Goal: Obtain resource: Obtain resource

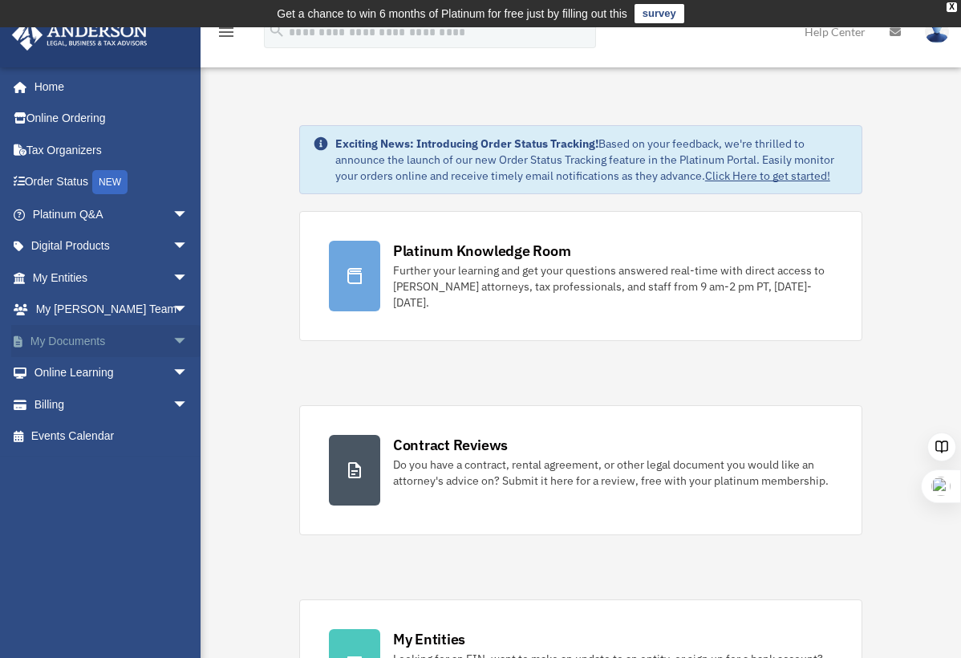
click at [172, 344] on span "arrow_drop_down" at bounding box center [188, 341] width 32 height 33
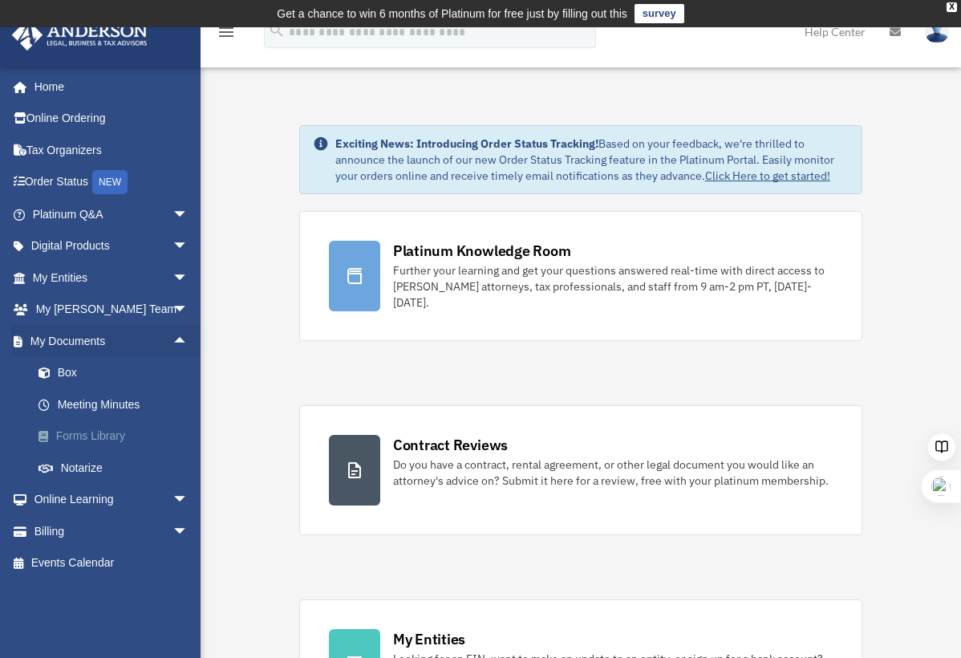
click at [104, 436] on link "Forms Library" at bounding box center [117, 436] width 190 height 32
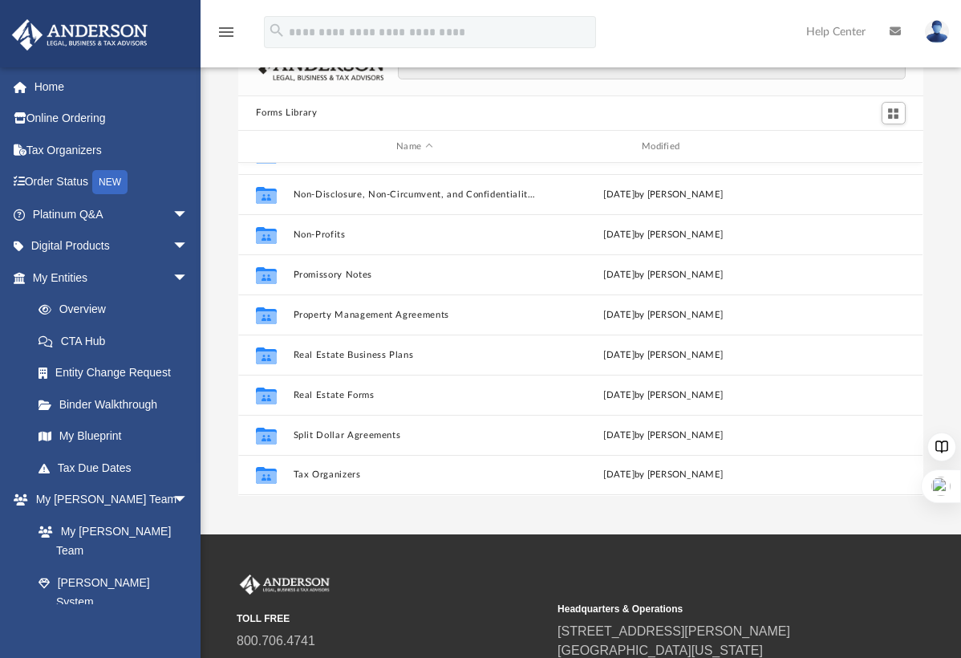
scroll to position [81, 0]
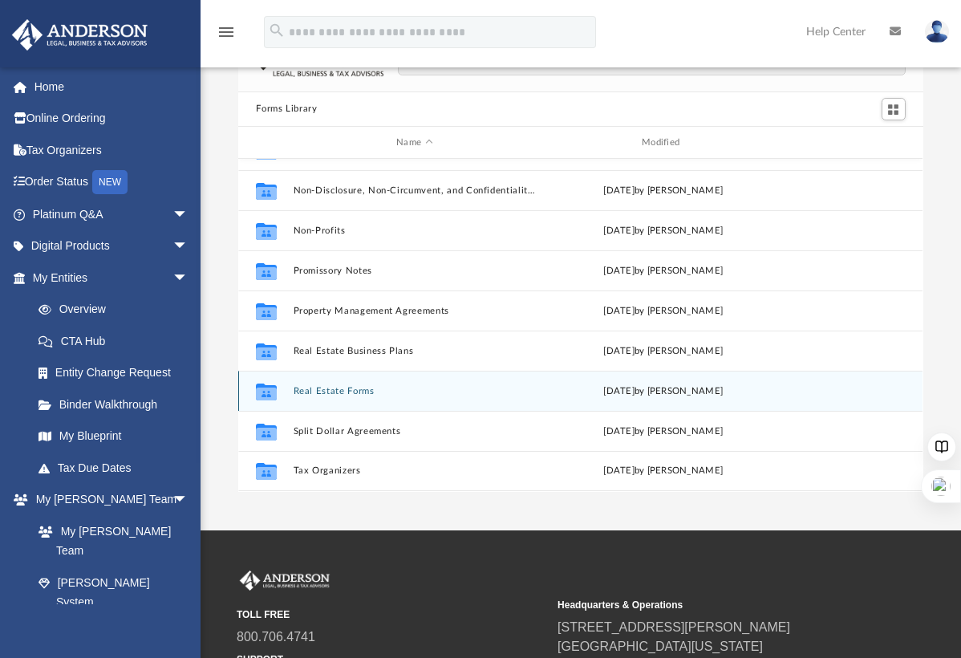
click at [261, 383] on icon "Collaborated Folder" at bounding box center [267, 392] width 26 height 26
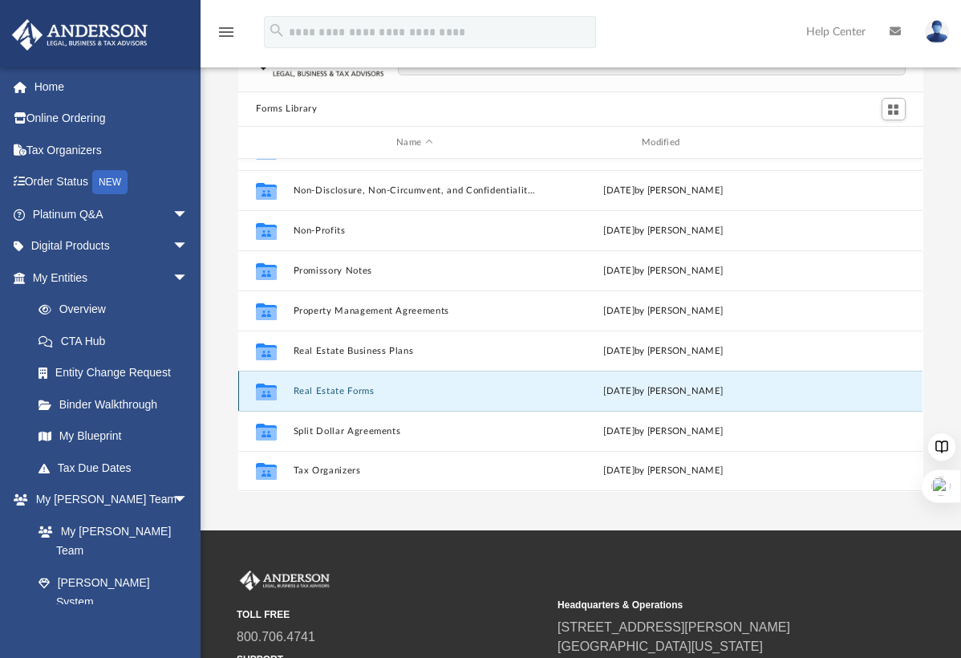
click at [267, 396] on icon "grid" at bounding box center [266, 392] width 21 height 17
click at [317, 394] on button "Real Estate Forms" at bounding box center [415, 391] width 242 height 10
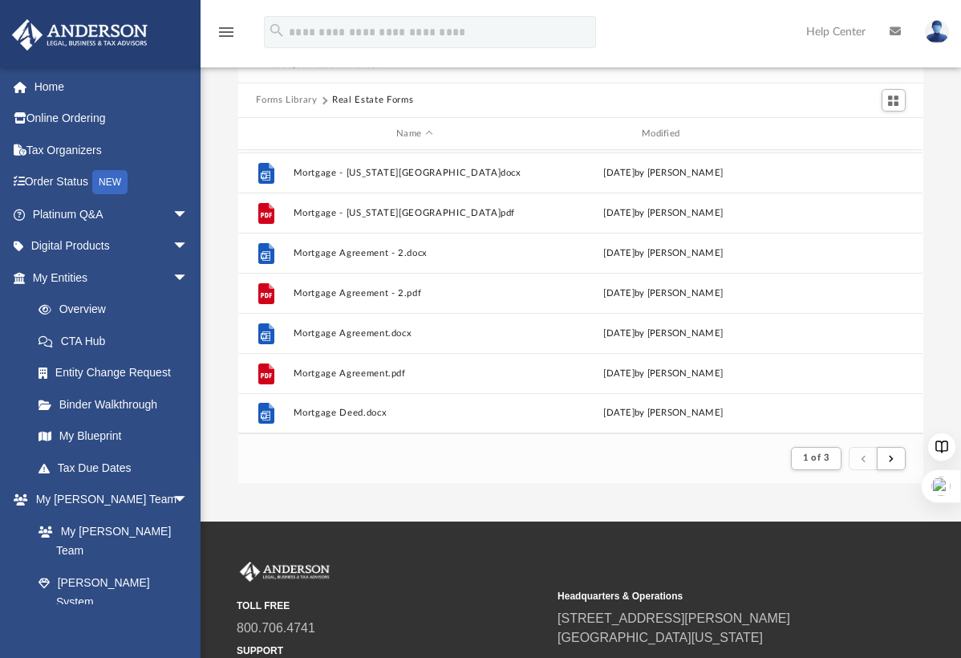
scroll to position [76, 0]
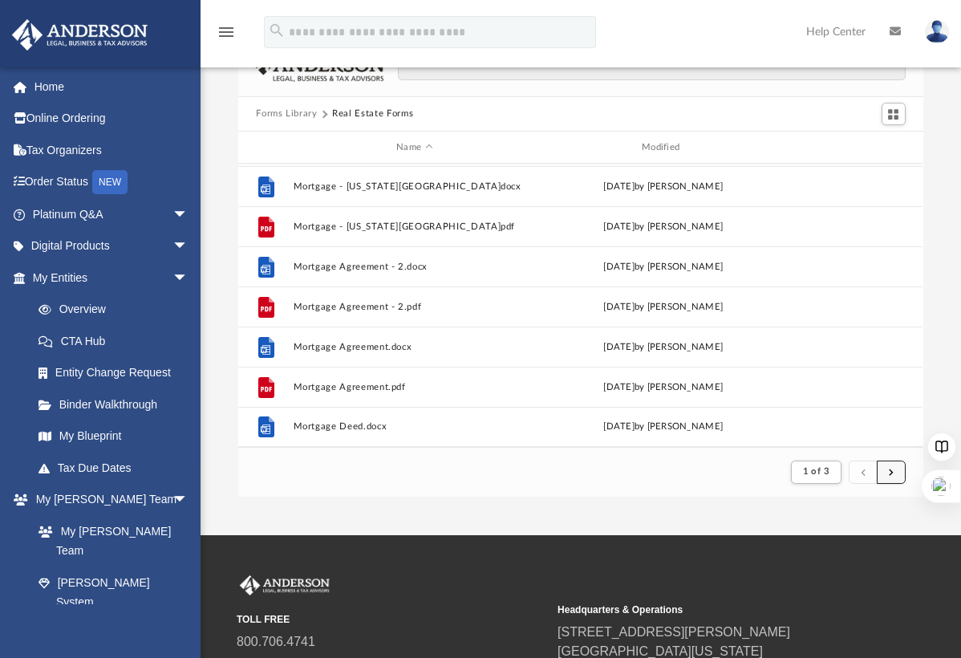
click at [892, 468] on span "submit" at bounding box center [891, 471] width 5 height 9
click at [890, 469] on span "submit" at bounding box center [891, 471] width 5 height 9
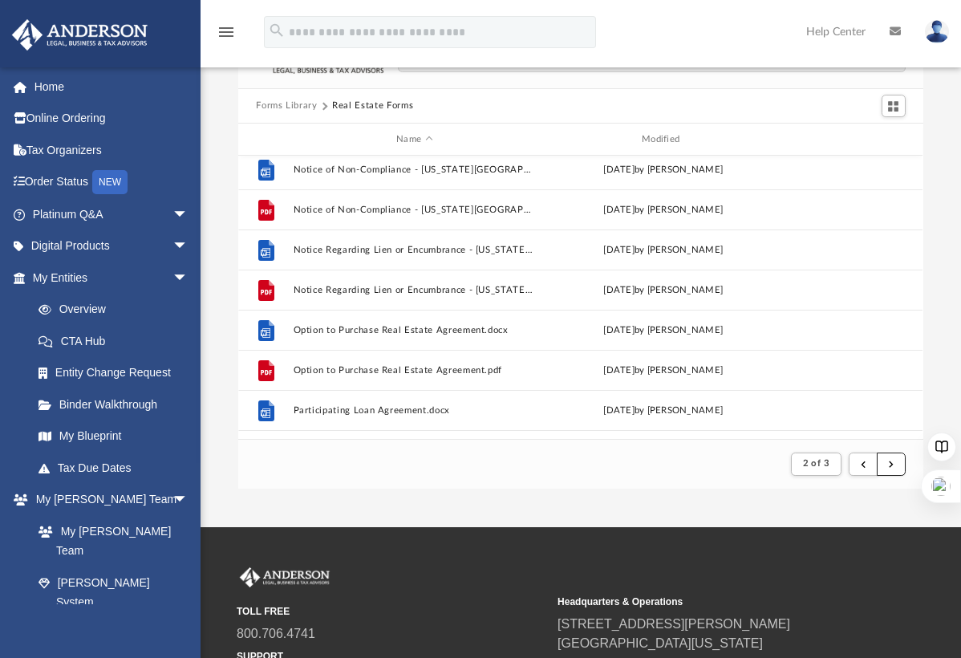
scroll to position [523, 0]
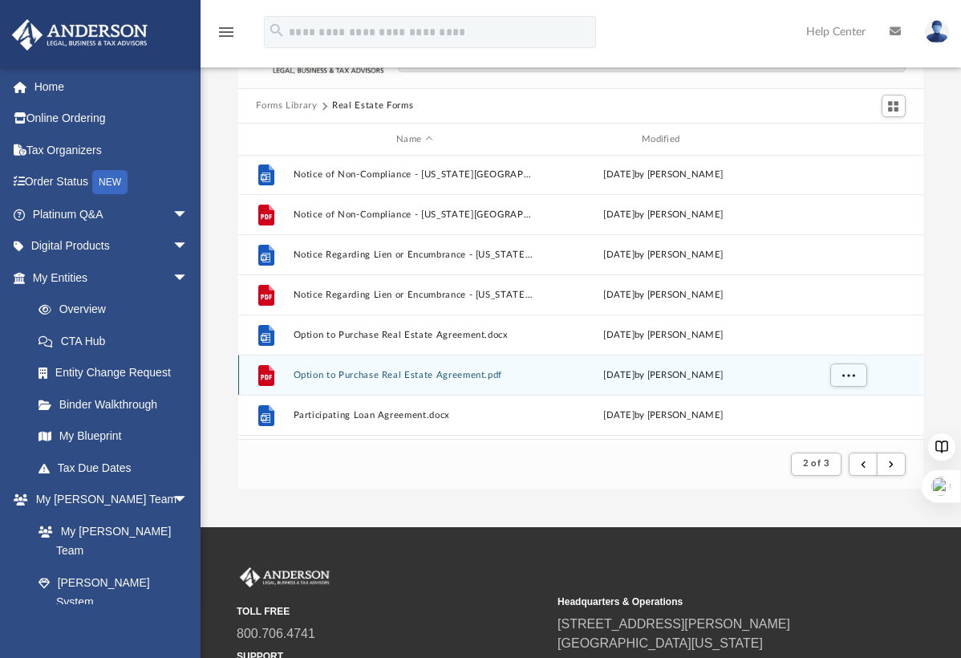
click at [388, 371] on button "Option to Purchase Real Estate Agreement.pdf" at bounding box center [415, 375] width 242 height 10
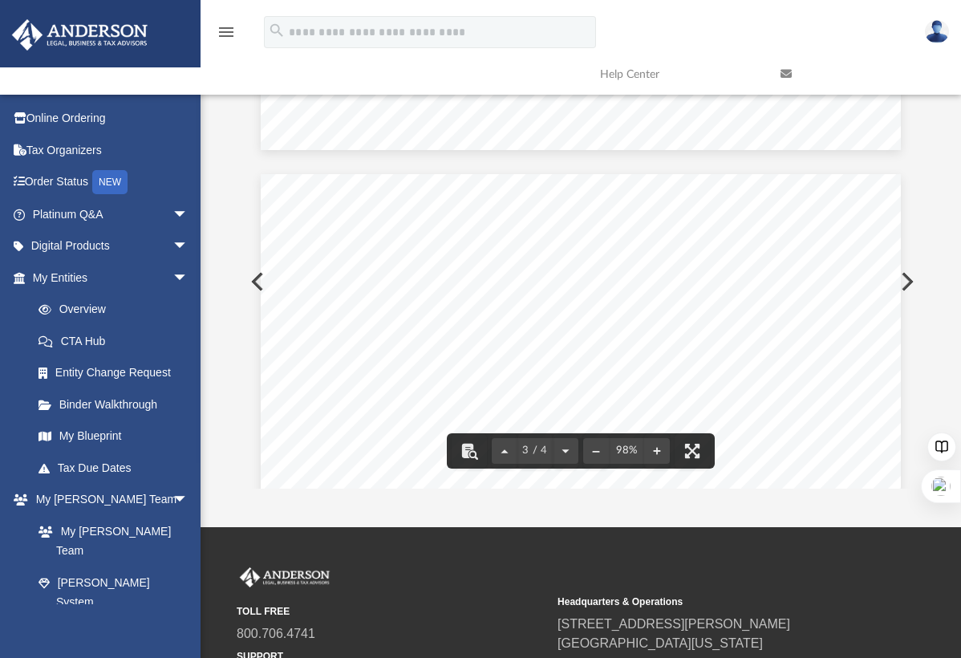
scroll to position [1613, 0]
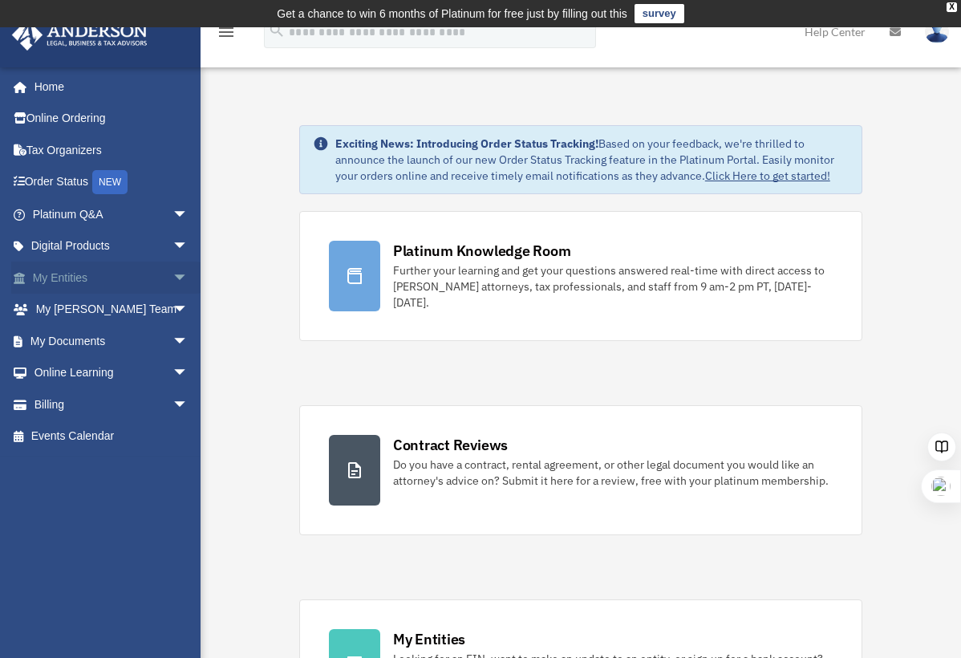
click at [172, 272] on span "arrow_drop_down" at bounding box center [188, 278] width 32 height 33
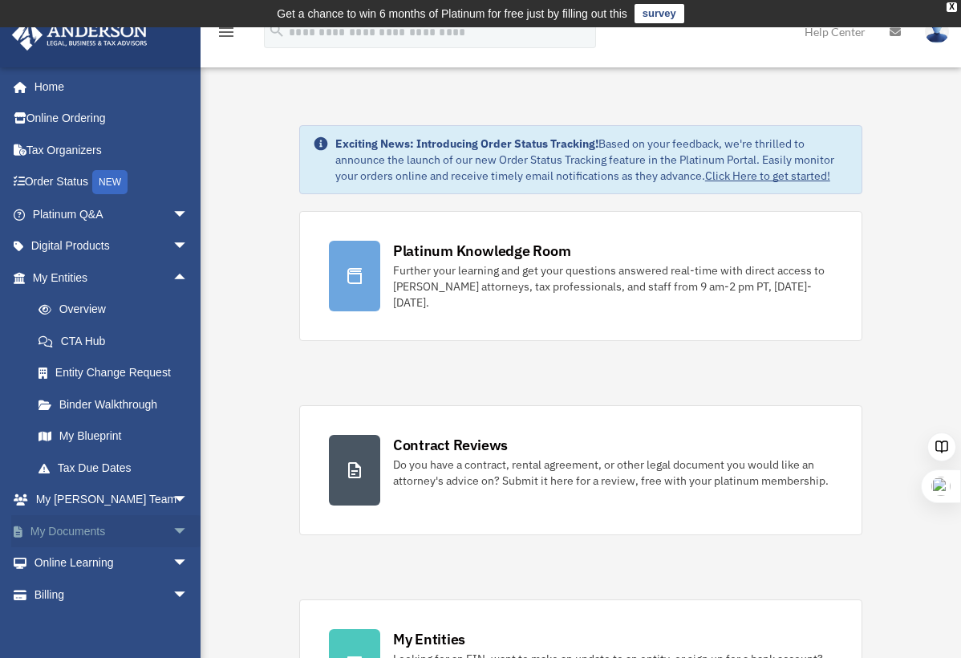
click at [172, 530] on span "arrow_drop_down" at bounding box center [188, 531] width 32 height 33
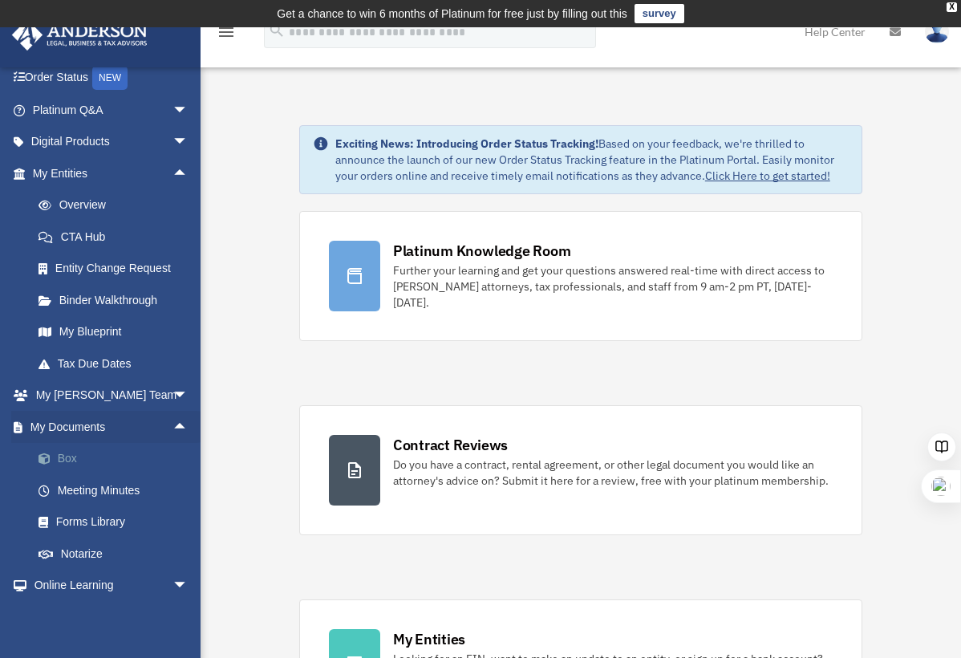
scroll to position [105, 0]
click at [80, 514] on link "Forms Library" at bounding box center [117, 521] width 190 height 32
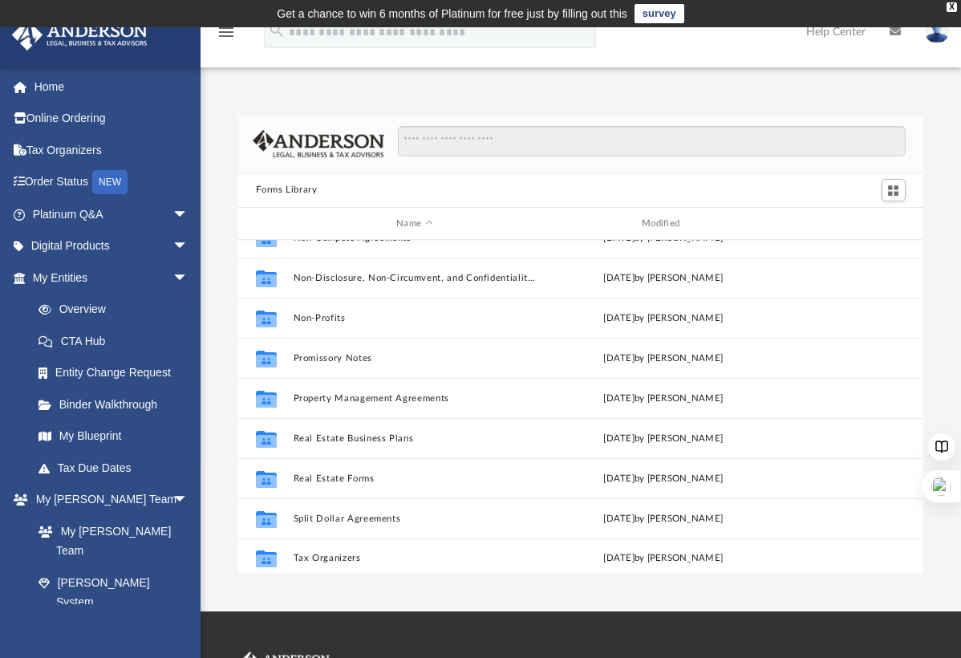
scroll to position [871, 0]
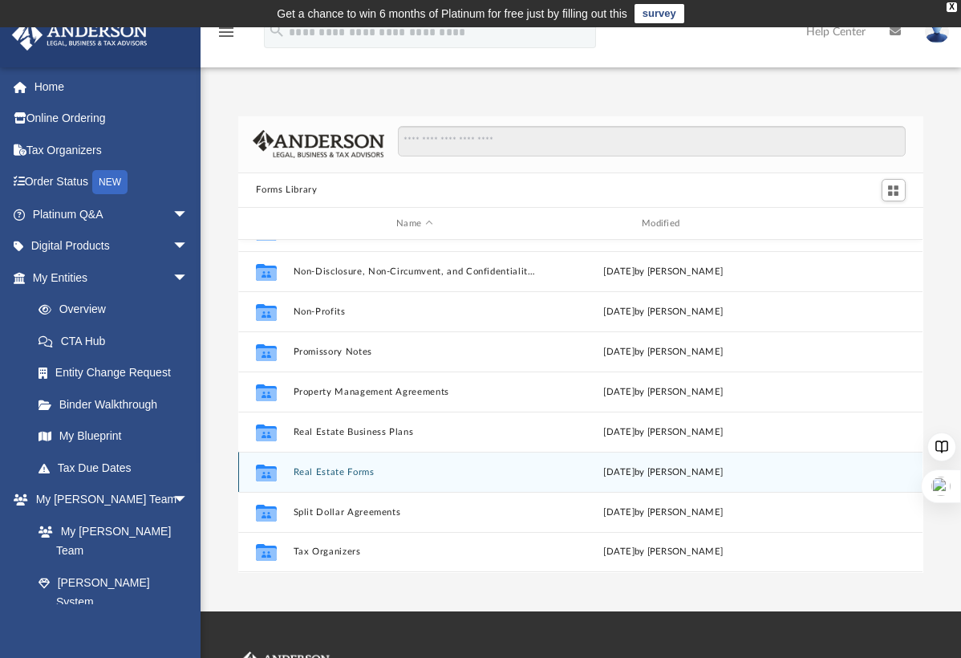
click at [332, 469] on button "Real Estate Forms" at bounding box center [415, 472] width 242 height 10
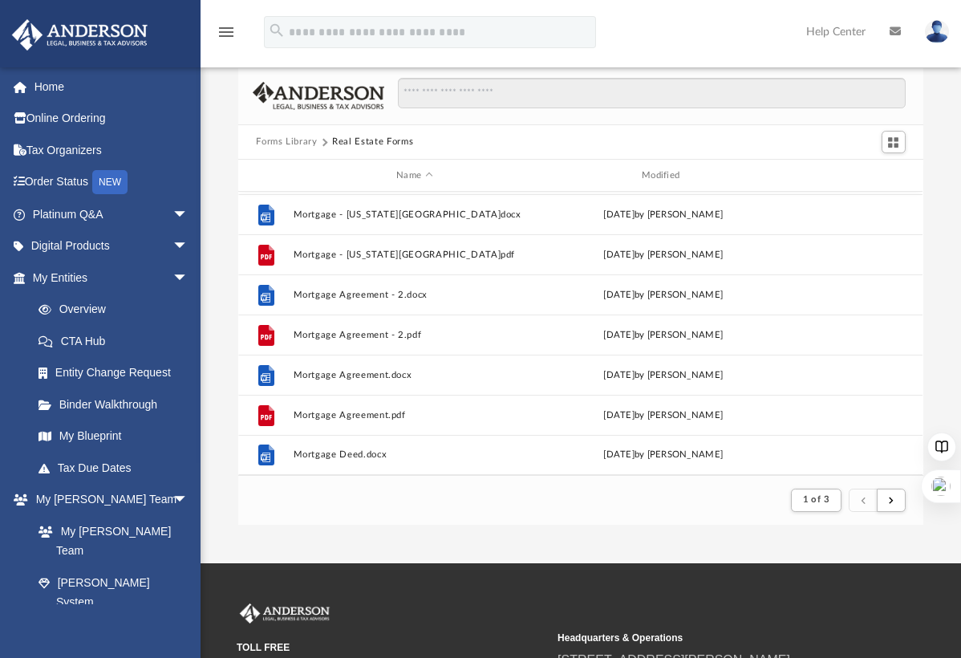
scroll to position [43, 0]
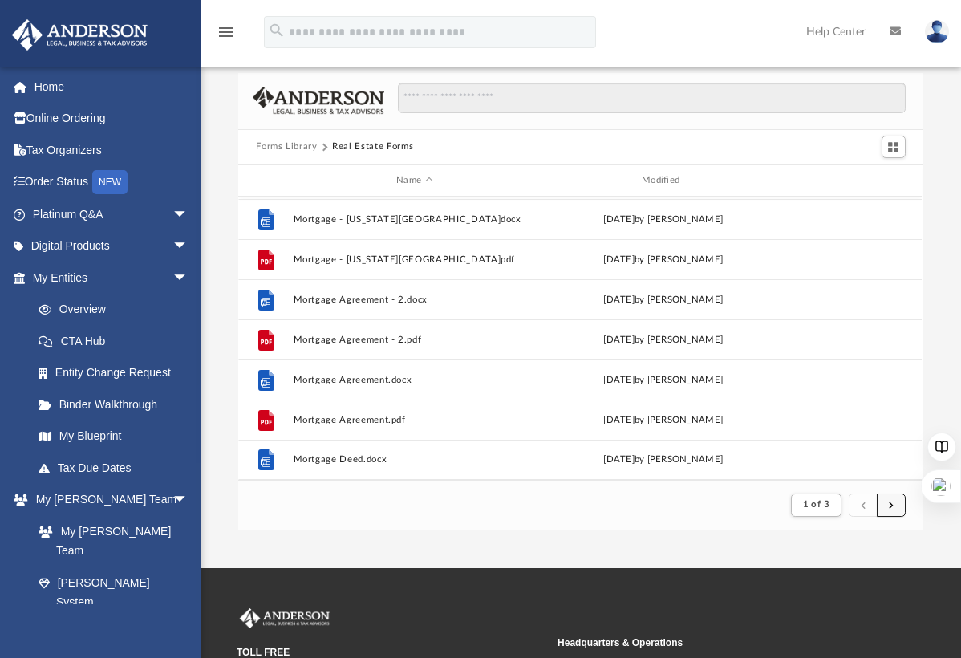
click at [887, 506] on button "submit" at bounding box center [891, 504] width 29 height 23
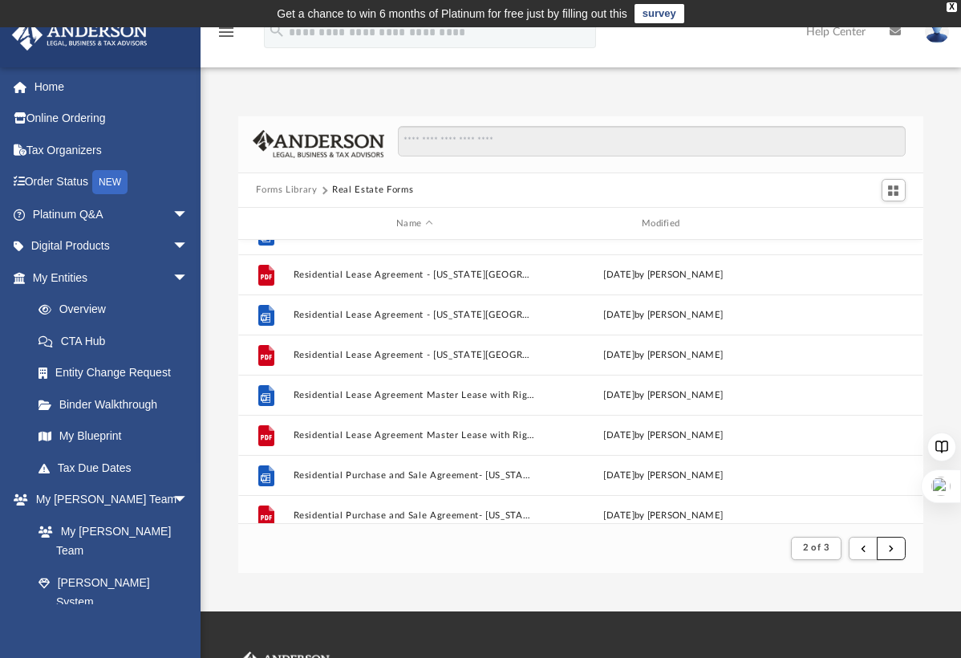
scroll to position [1348, 0]
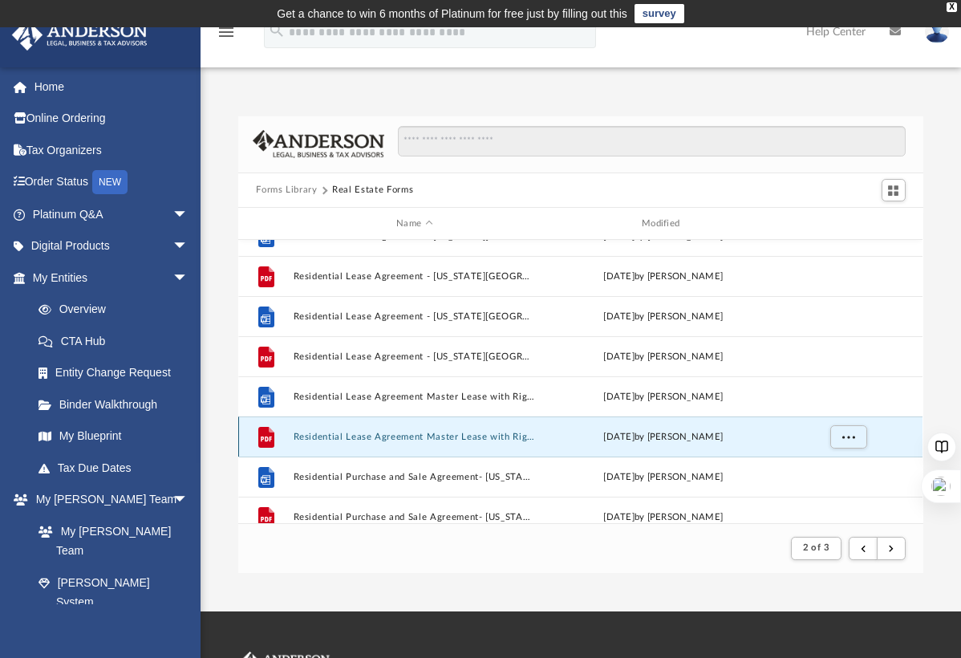
click at [441, 433] on button "Residential Lease Agreement Master Lease with Right to Sublease.pdf" at bounding box center [415, 437] width 242 height 10
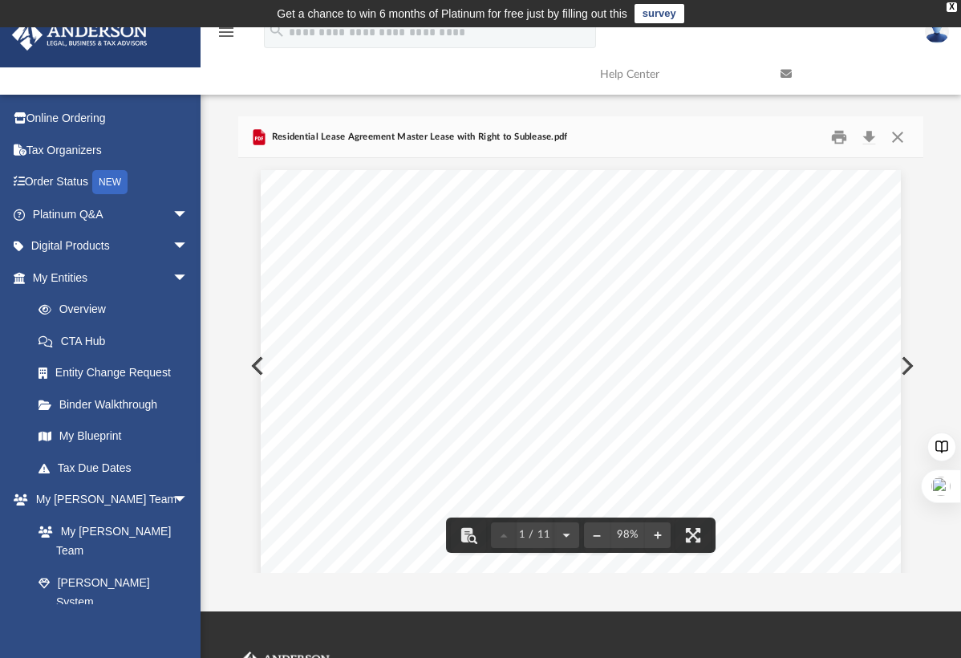
click at [261, 359] on div "Page 1 of 11 RESIDENTIAL LEASE AGREEMENT (with right to sublease premises) 1. P…" at bounding box center [581, 584] width 640 height 829
click at [899, 131] on button "Close" at bounding box center [897, 136] width 29 height 25
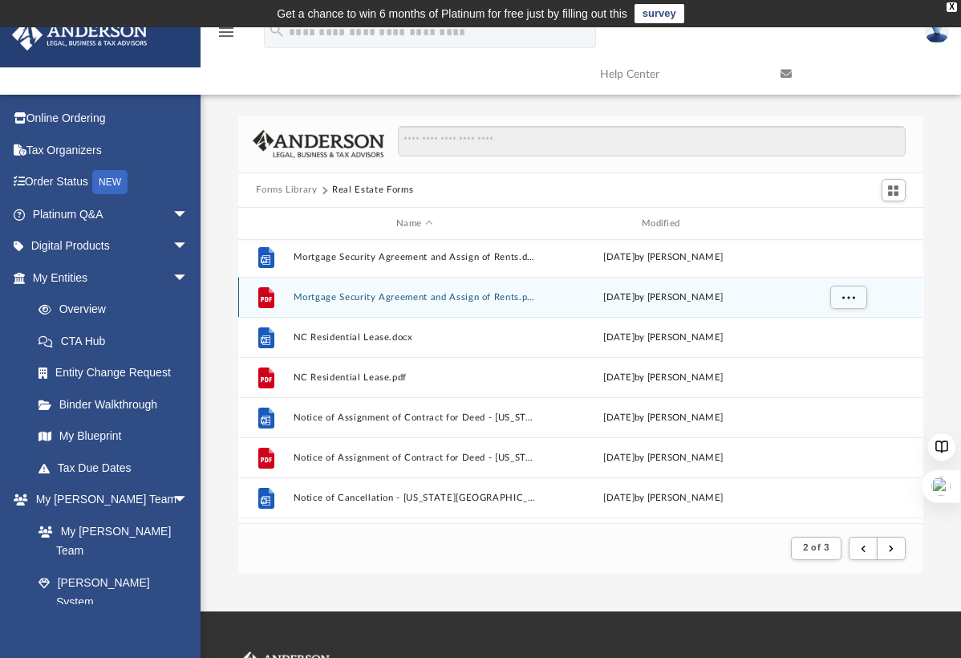
scroll to position [0, 0]
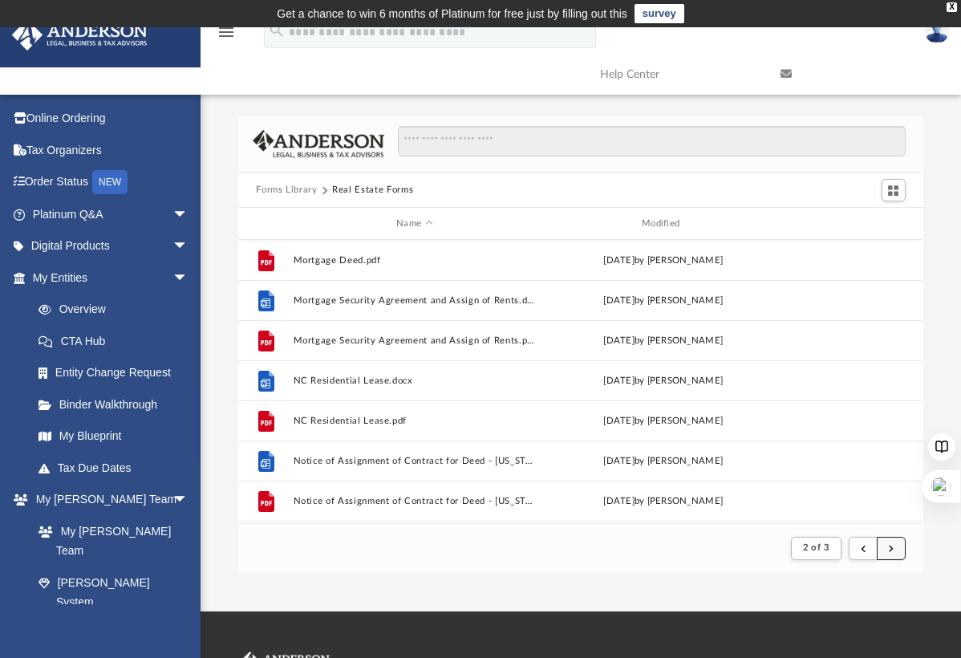
click at [893, 554] on button "submit" at bounding box center [891, 548] width 29 height 23
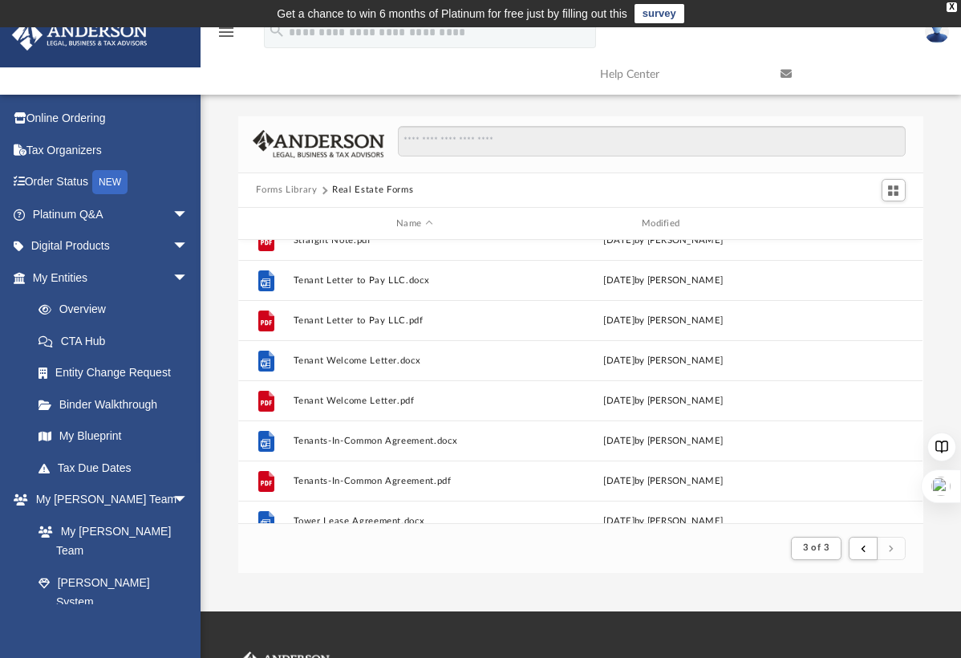
scroll to position [418, 0]
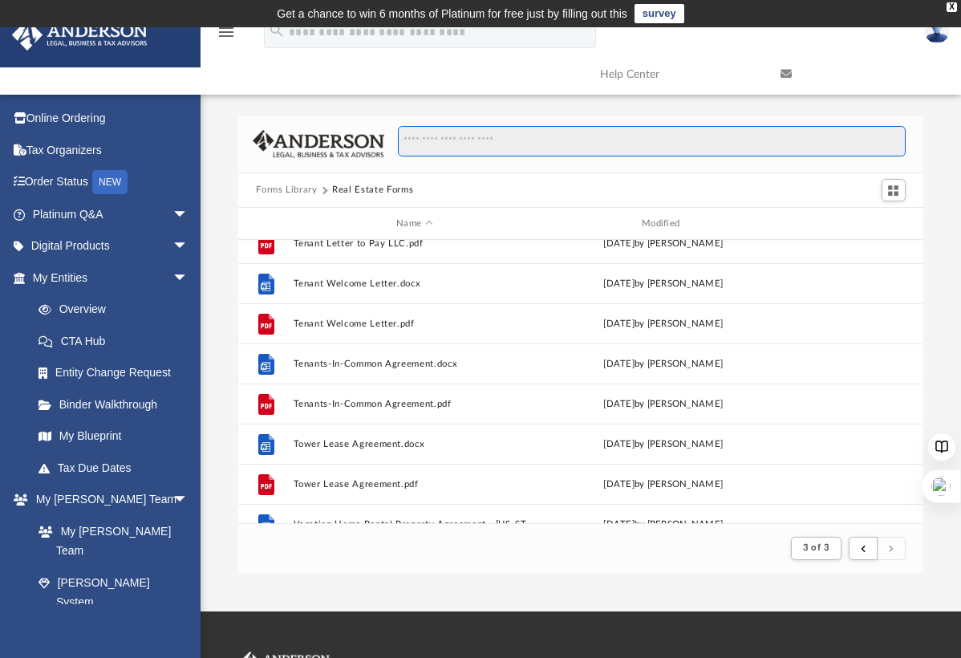
click at [452, 142] on input "Search files and folders" at bounding box center [652, 141] width 508 height 30
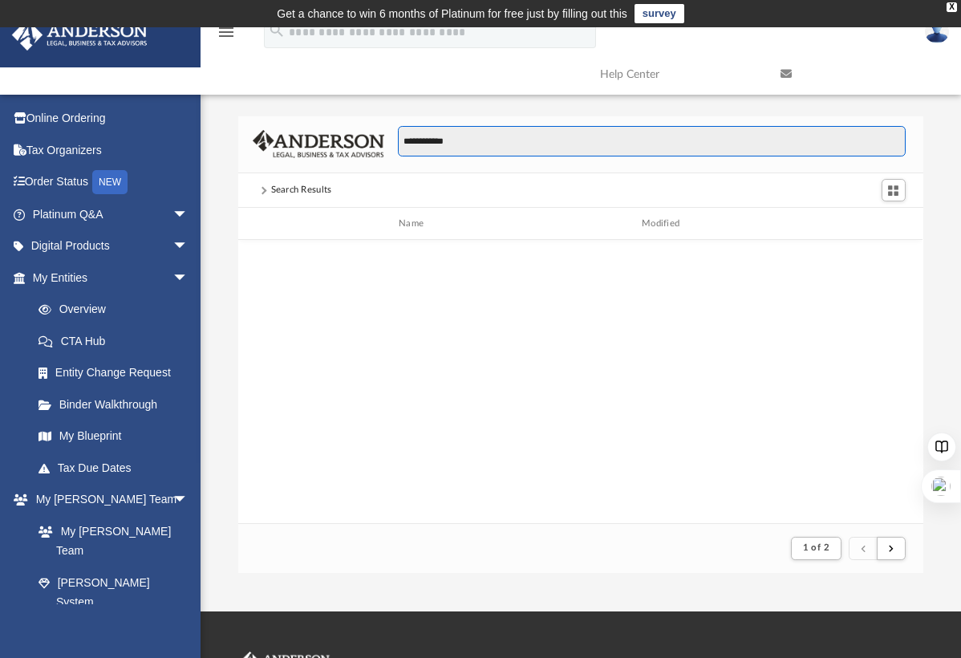
scroll to position [1281, 0]
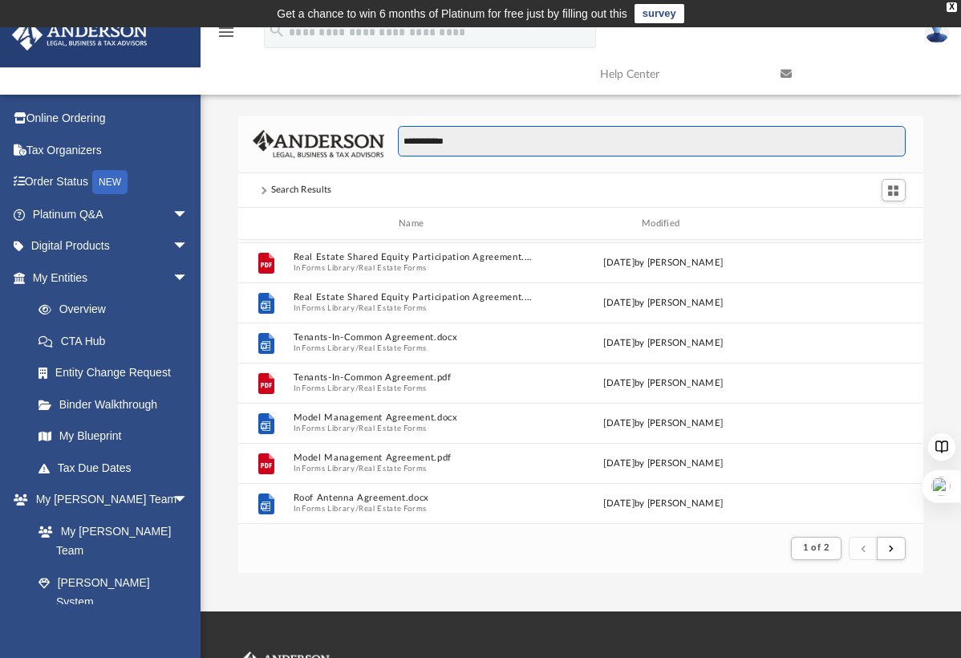
type input "**********"
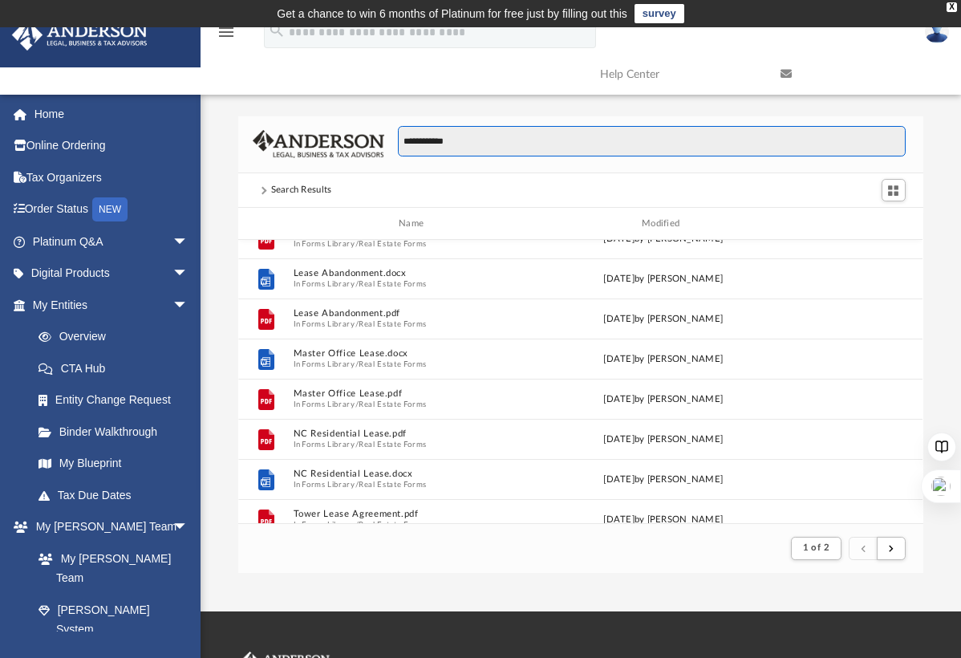
scroll to position [375, 0]
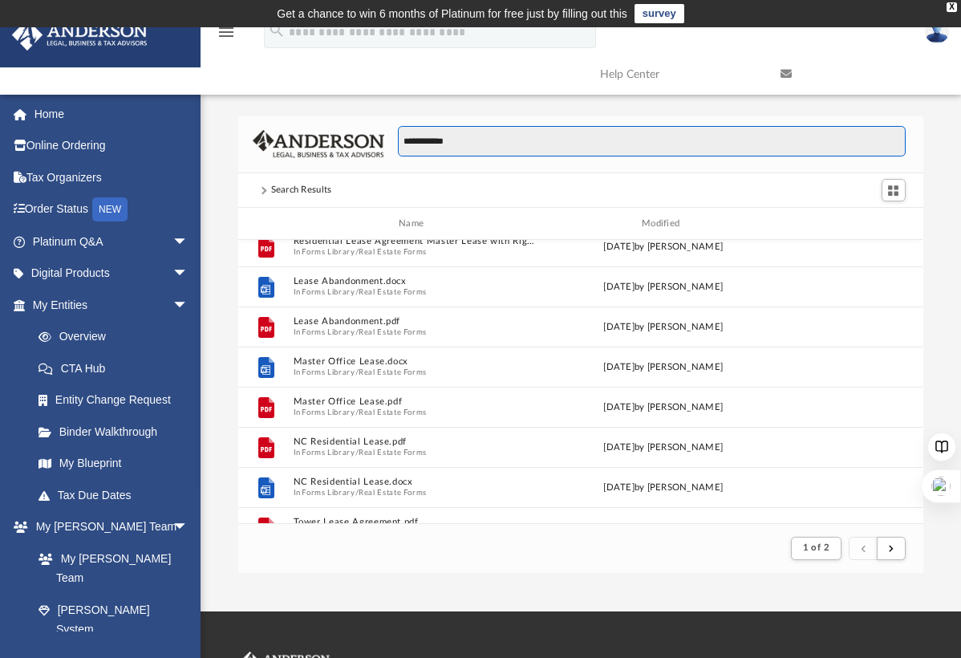
click at [482, 140] on input "**********" at bounding box center [652, 141] width 508 height 30
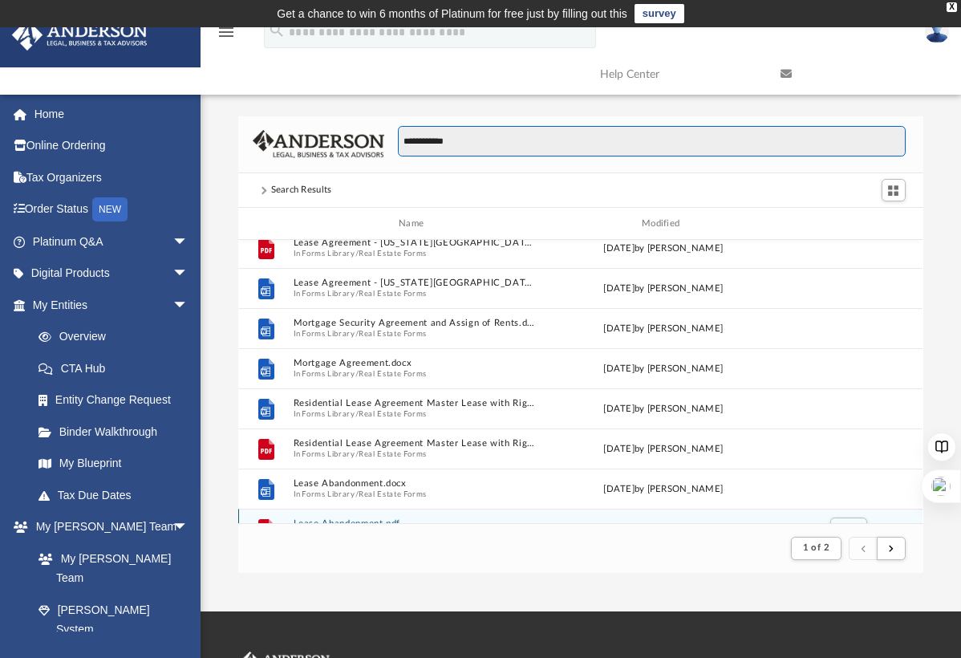
scroll to position [176, 0]
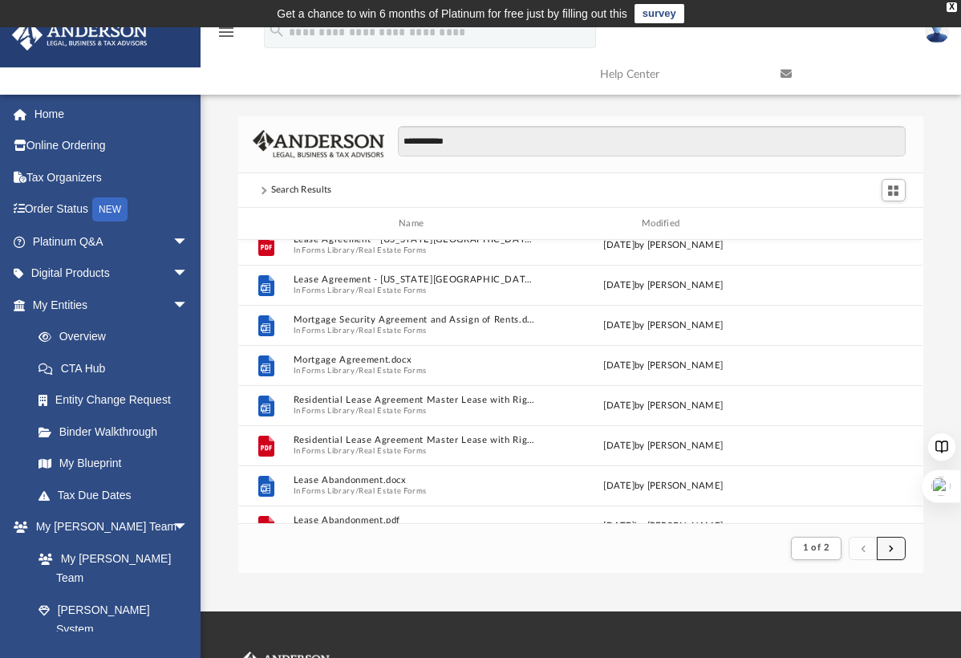
click at [891, 538] on button "submit" at bounding box center [891, 548] width 29 height 23
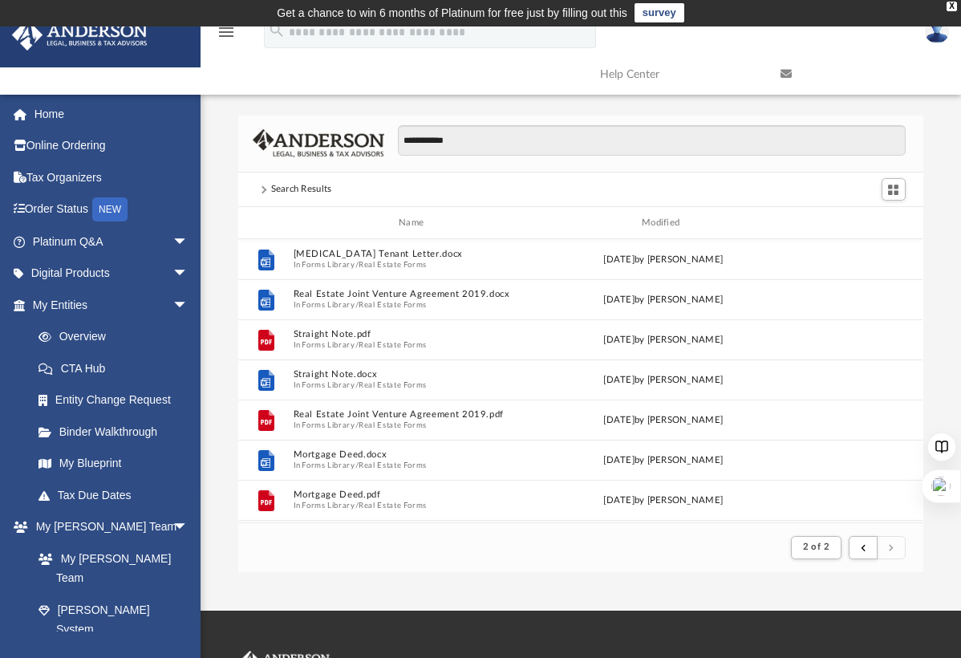
scroll to position [0, 0]
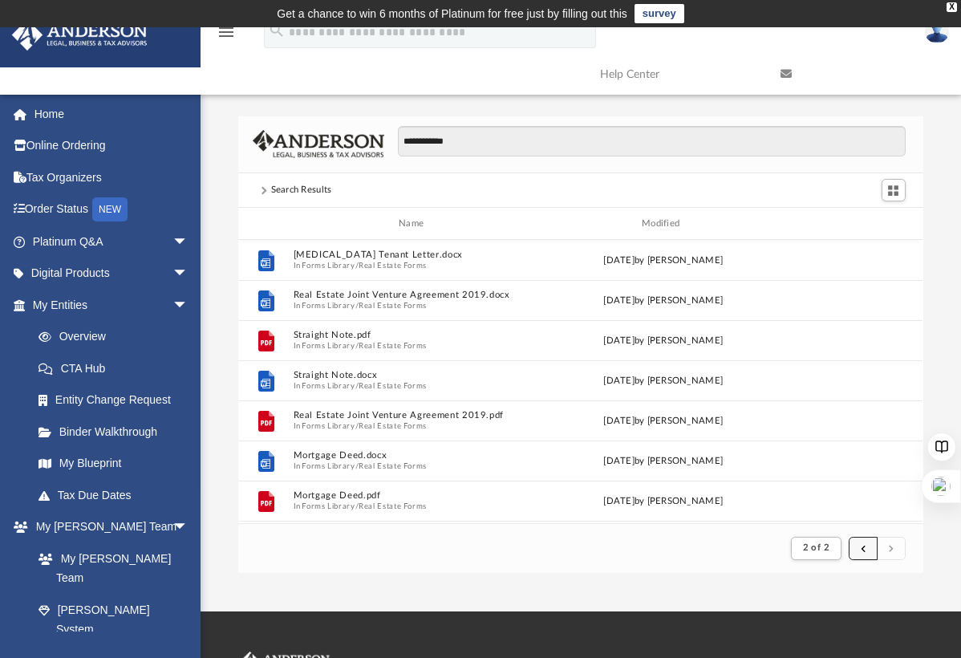
click at [861, 548] on span "submit" at bounding box center [863, 547] width 5 height 9
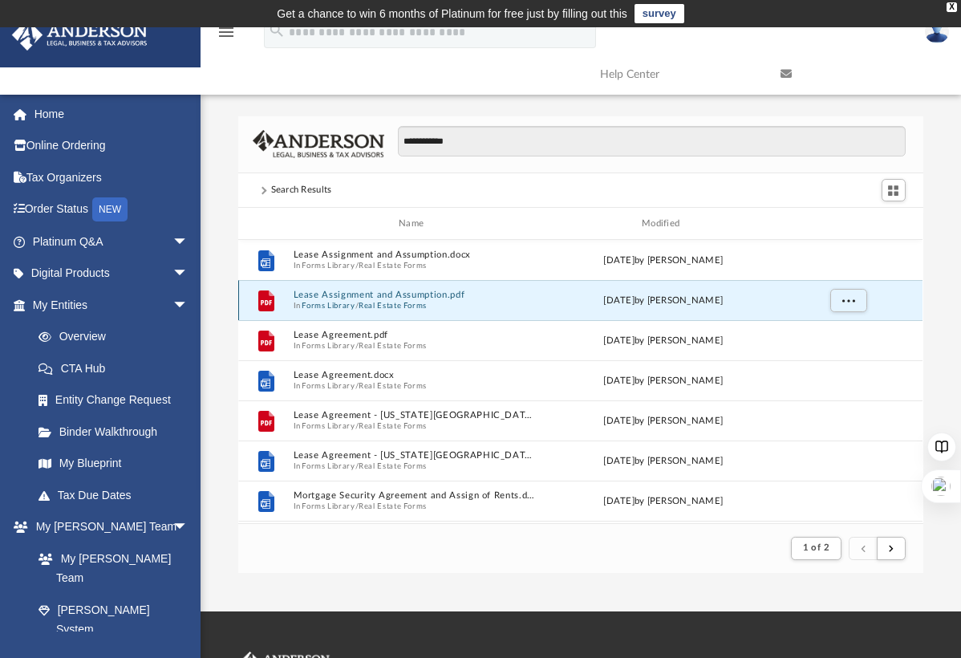
click at [398, 295] on button "Lease Assignment and Assumption.pdf" at bounding box center [415, 295] width 242 height 10
